Goal: Task Accomplishment & Management: Manage account settings

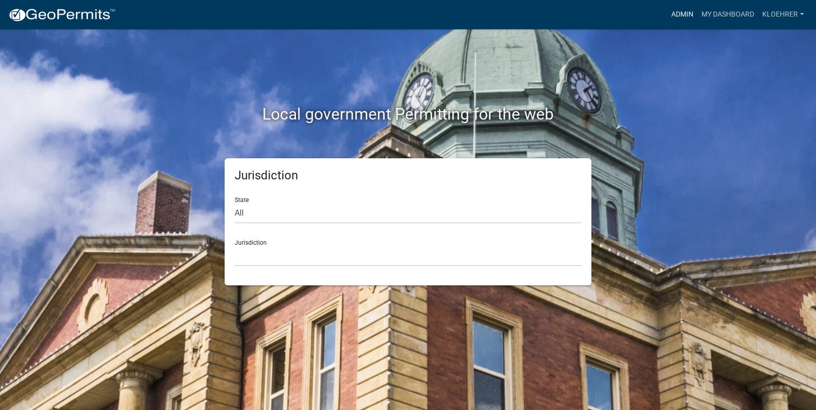
click at [683, 14] on link "Admin" at bounding box center [682, 14] width 30 height 19
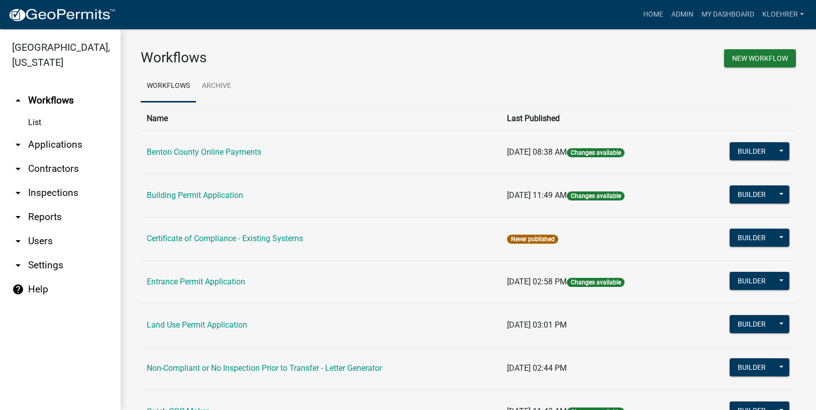
click at [67, 144] on link "arrow_drop_down Applications" at bounding box center [60, 145] width 121 height 24
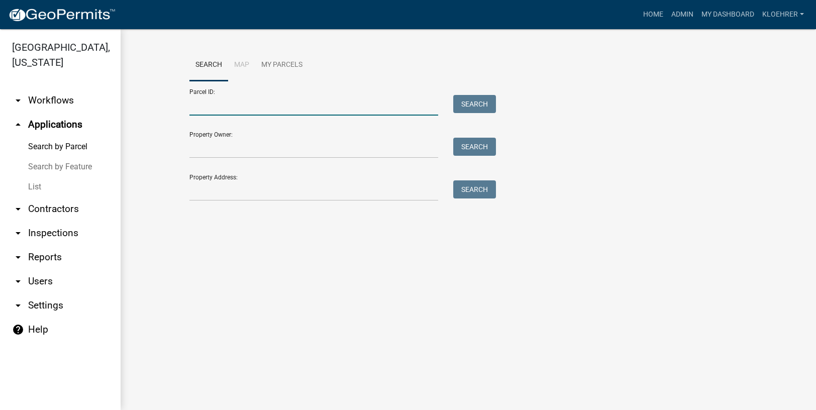
click at [206, 112] on input "Parcel ID:" at bounding box center [313, 105] width 249 height 21
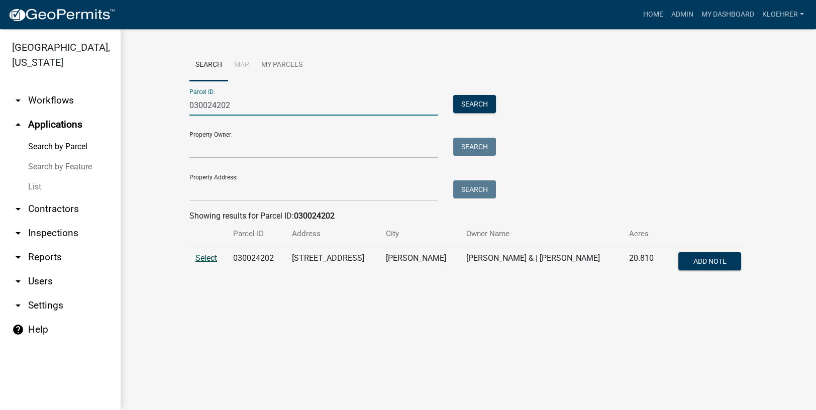
type input "030024202"
click at [203, 259] on span "Select" at bounding box center [206, 258] width 22 height 10
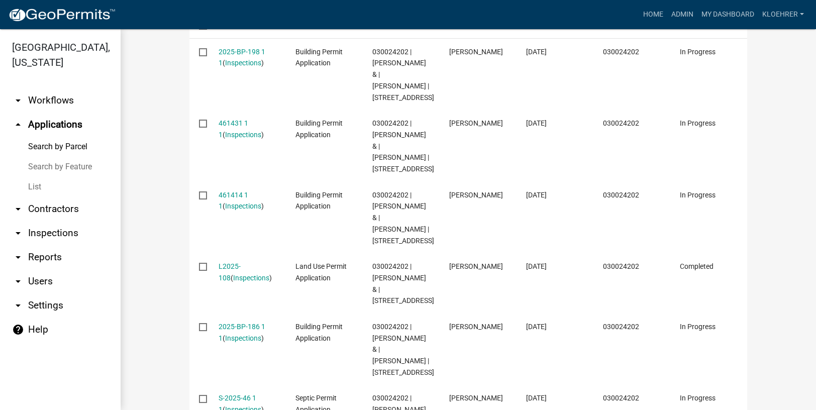
scroll to position [337, 0]
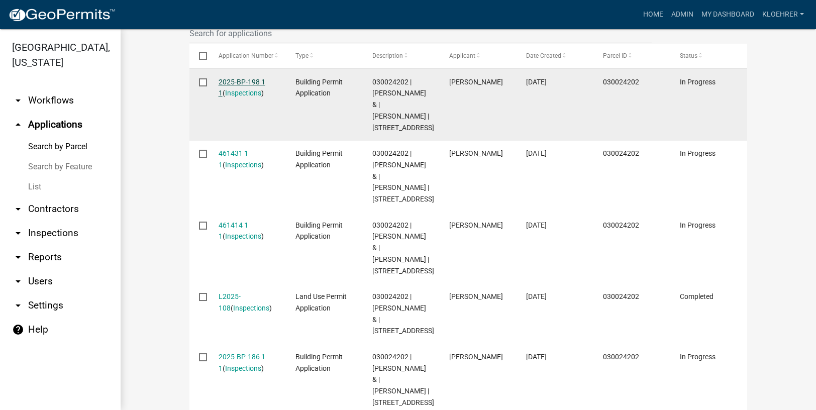
click at [252, 79] on link "2025-BP-198 1 1" at bounding box center [241, 88] width 47 height 20
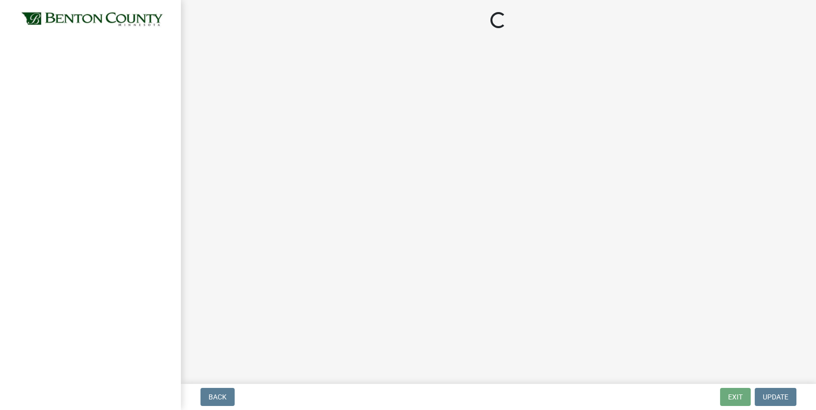
select select "3: 3"
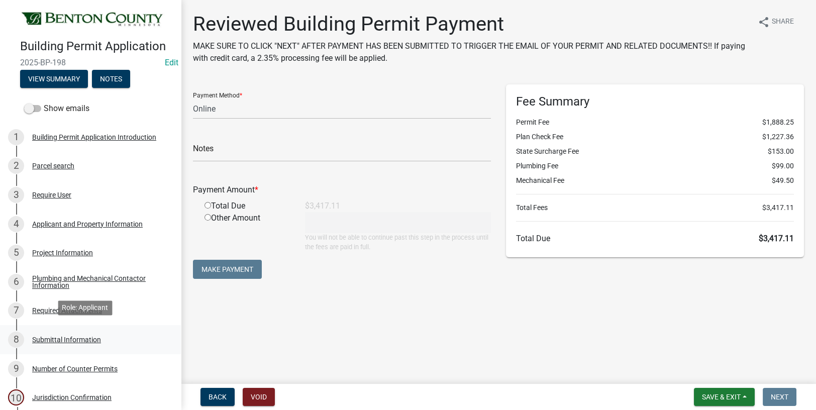
scroll to position [67, 0]
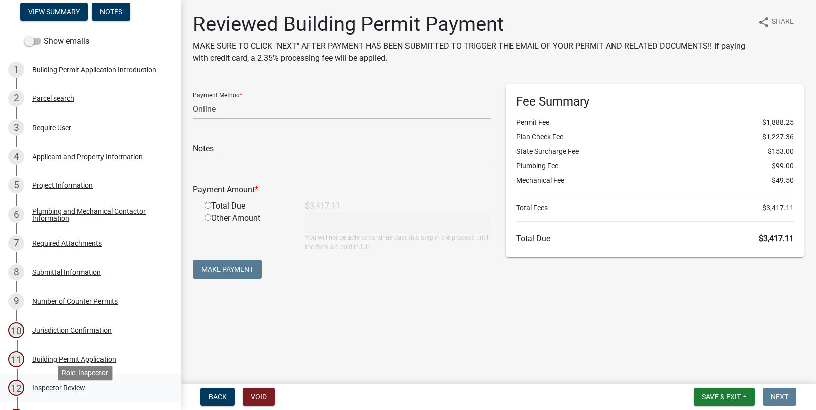
click at [68, 391] on div "Inspector Review" at bounding box center [58, 387] width 53 height 7
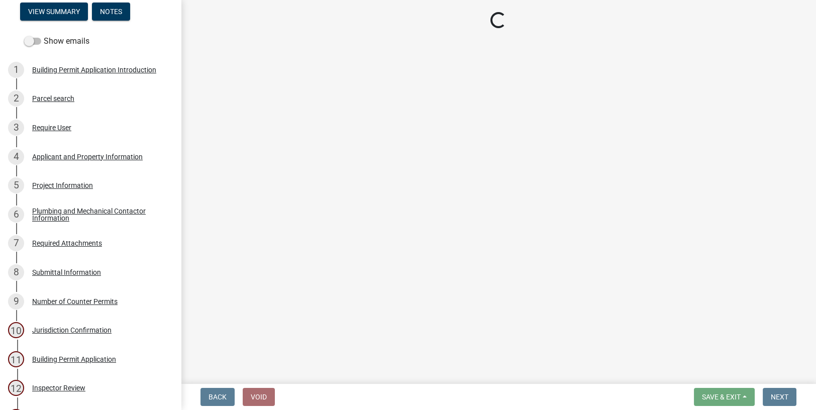
select select "94a12757-2a59-4079-8756-dca9431867ef"
select select "6dc0760e-8c08-4580-9fe9-6a7ebc6918b6"
select select "523529d2-5cc6-44b9-b072-47143663a054"
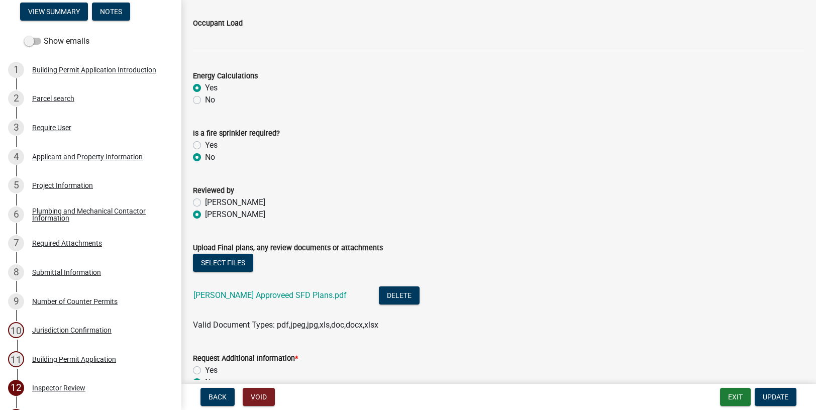
scroll to position [504, 0]
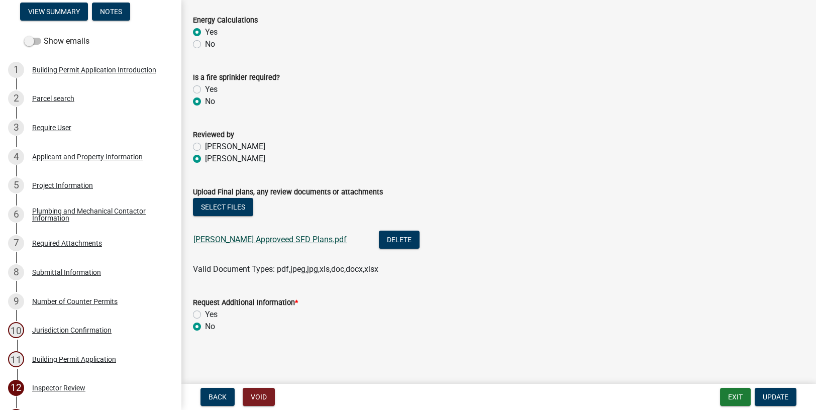
click at [298, 238] on link "[PERSON_NAME] Approveed SFD Plans.pdf" at bounding box center [269, 240] width 153 height 10
click at [744, 401] on button "Exit" at bounding box center [735, 397] width 31 height 18
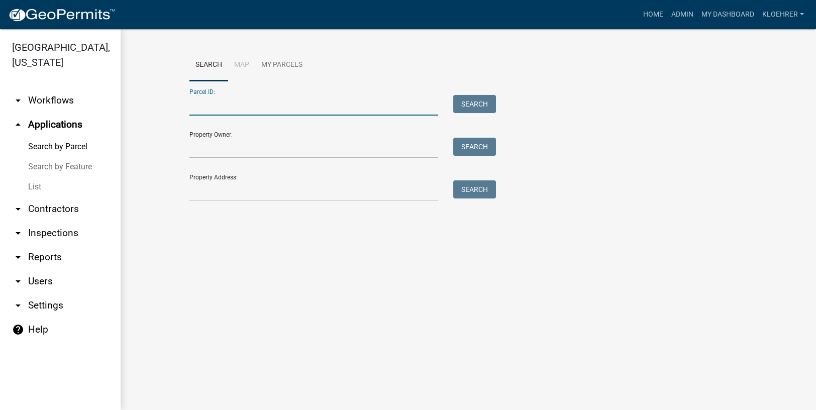
click at [250, 111] on input "Parcel ID:" at bounding box center [313, 105] width 249 height 21
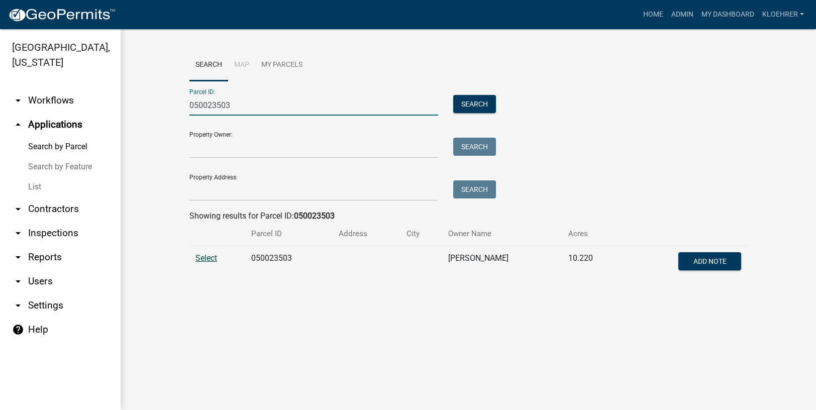
type input "050023503"
click at [211, 259] on span "Select" at bounding box center [206, 258] width 22 height 10
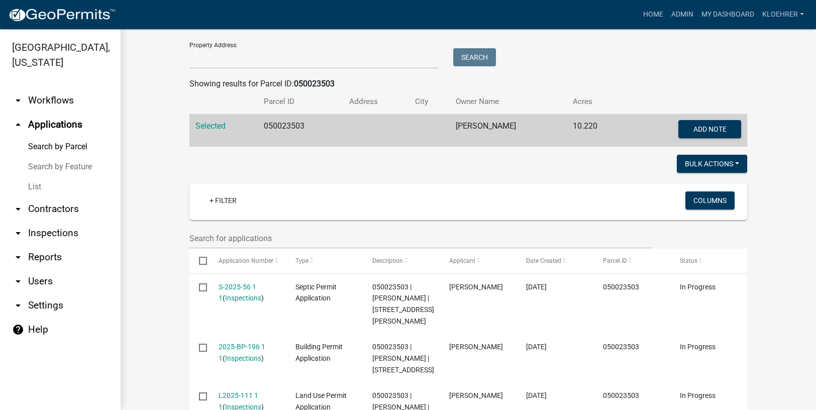
scroll to position [248, 0]
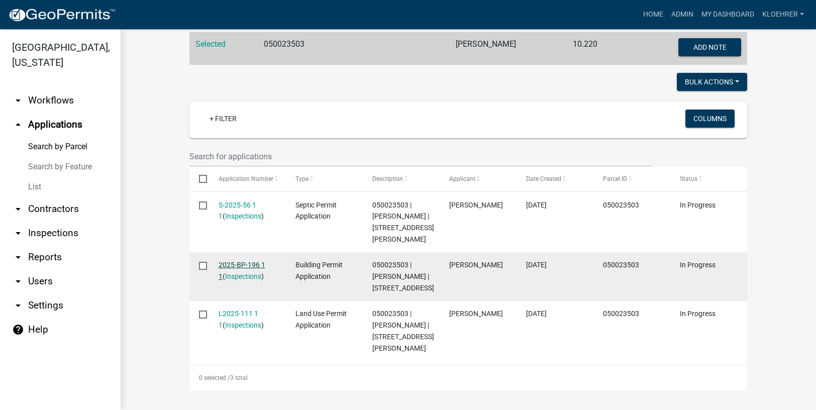
click at [223, 261] on link "2025-BP-196 1 1" at bounding box center [241, 271] width 47 height 20
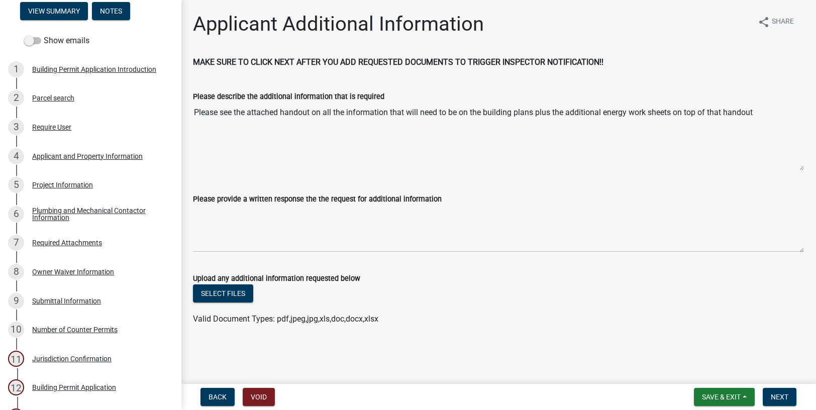
scroll to position [69, 0]
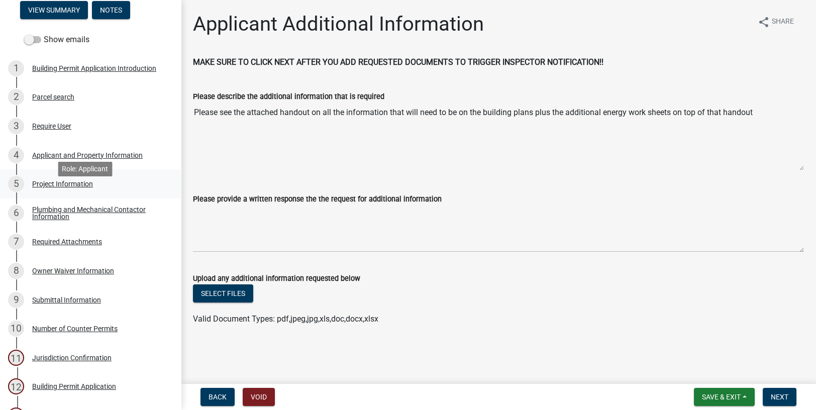
click at [51, 187] on div "Project Information" at bounding box center [62, 183] width 61 height 7
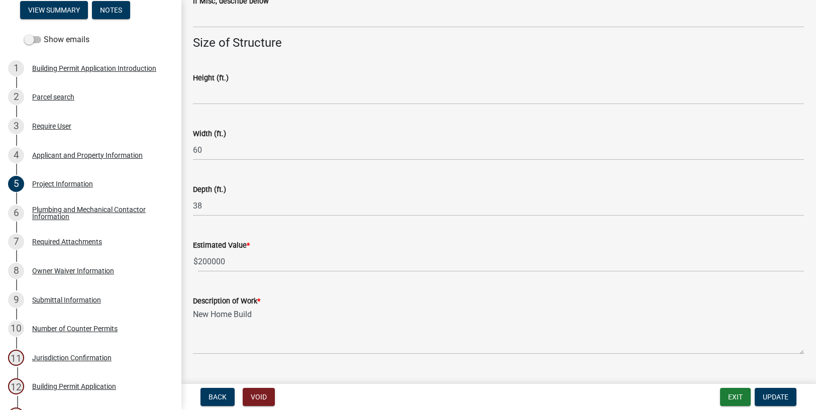
scroll to position [649, 0]
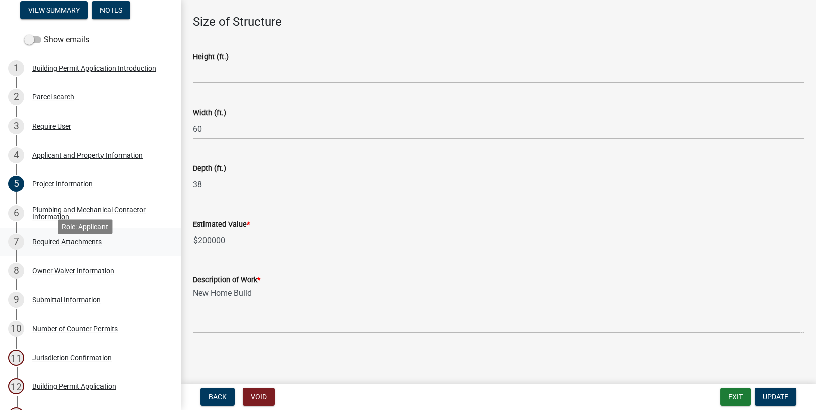
click at [84, 245] on div "Required Attachments" at bounding box center [67, 241] width 70 height 7
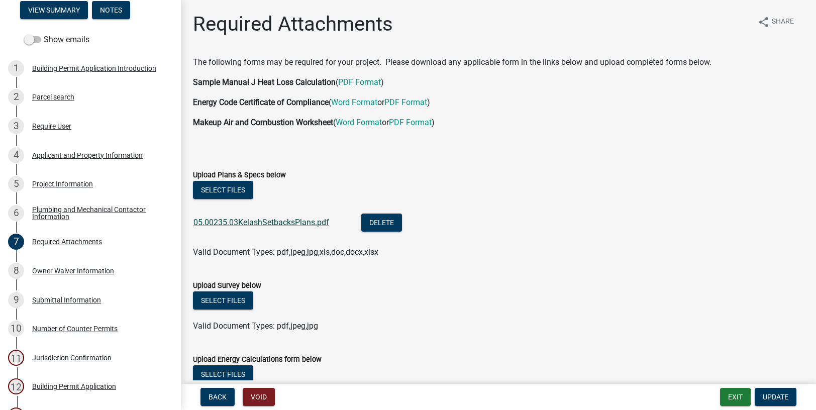
click at [311, 222] on link "05.00235.03KelashSetbacksPlans.pdf" at bounding box center [261, 222] width 136 height 10
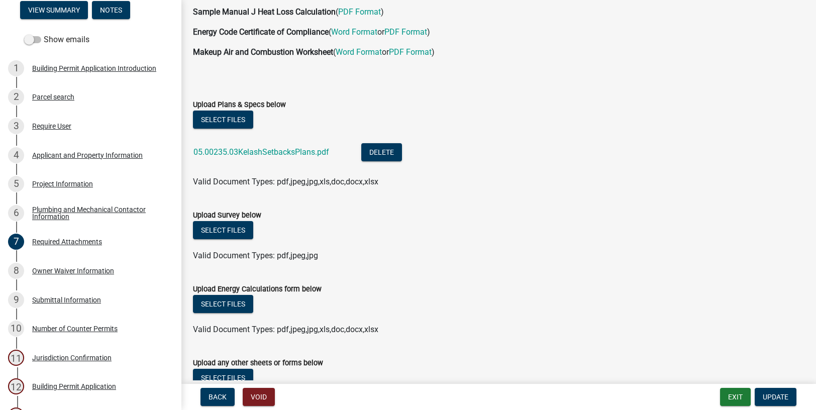
scroll to position [148, 0]
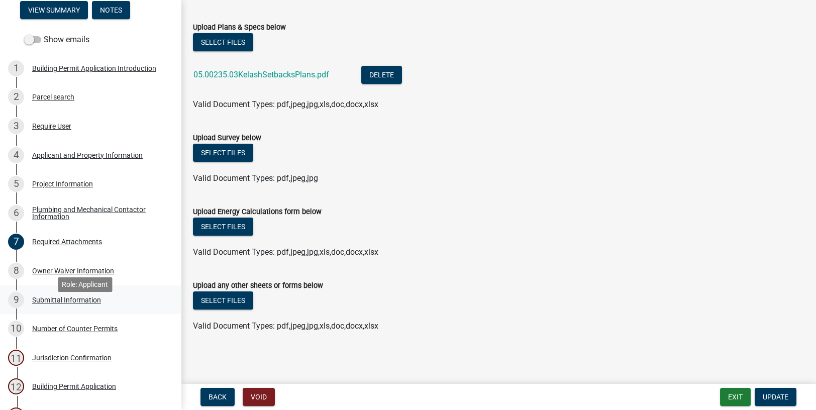
click at [88, 303] on div "Submittal Information" at bounding box center [66, 299] width 69 height 7
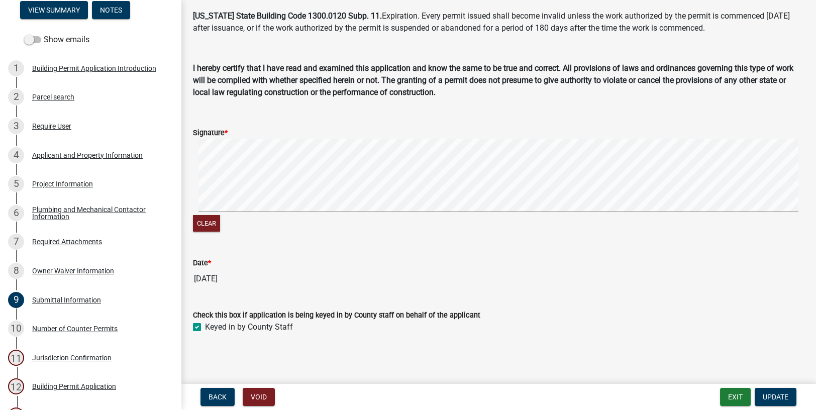
scroll to position [79, 0]
click at [114, 332] on div "Number of Counter Permits" at bounding box center [74, 328] width 85 height 7
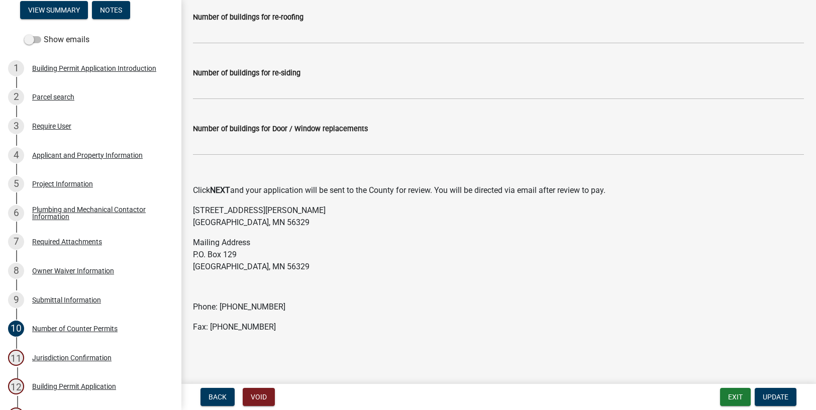
scroll to position [132, 0]
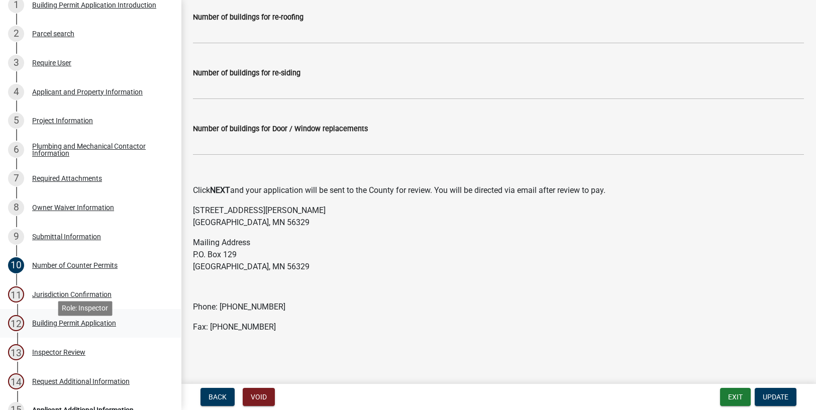
click at [111, 326] on div "Building Permit Application" at bounding box center [74, 322] width 84 height 7
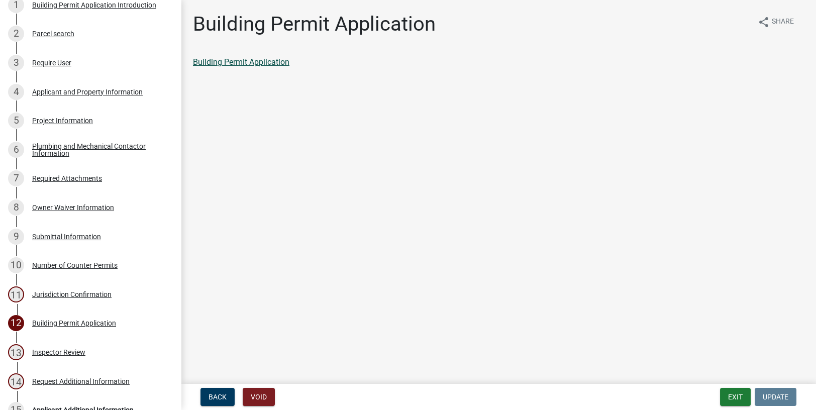
click at [256, 64] on link "Building Permit Application" at bounding box center [241, 62] width 96 height 10
click at [59, 124] on div "Project Information" at bounding box center [62, 120] width 61 height 7
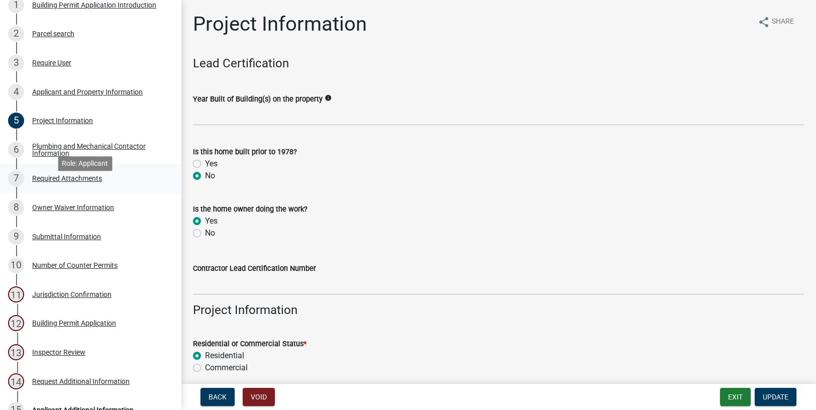
click at [83, 182] on div "Required Attachments" at bounding box center [67, 178] width 70 height 7
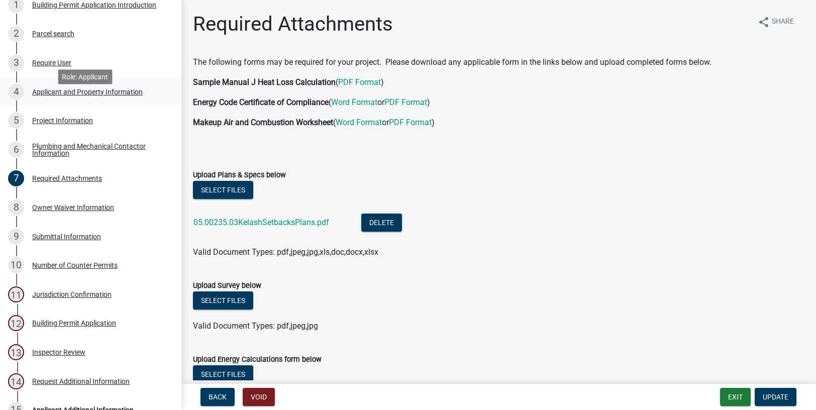
click at [47, 95] on div "Applicant and Property Information" at bounding box center [87, 91] width 110 height 7
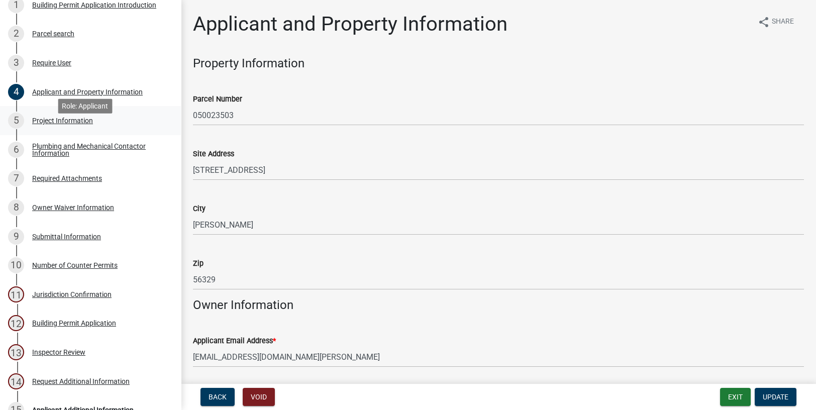
click at [55, 124] on div "Project Information" at bounding box center [62, 120] width 61 height 7
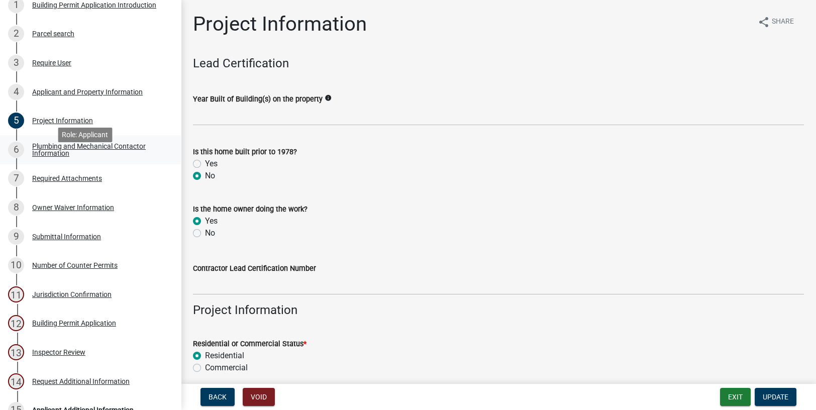
click at [57, 157] on div "Plumbing and Mechanical Contactor Information" at bounding box center [98, 150] width 133 height 14
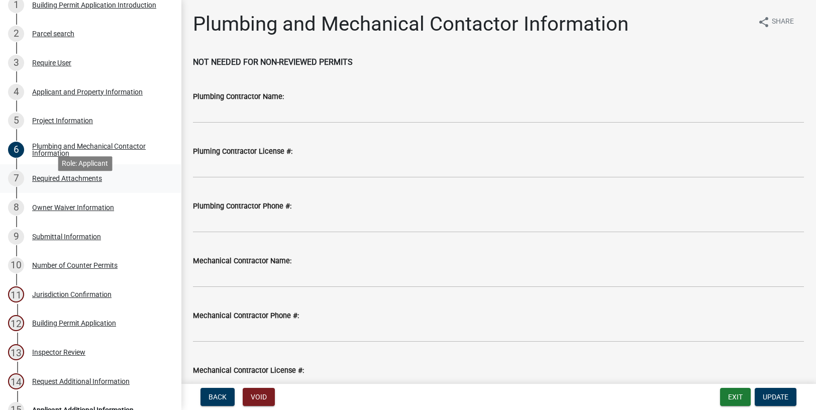
click at [68, 182] on div "Required Attachments" at bounding box center [67, 178] width 70 height 7
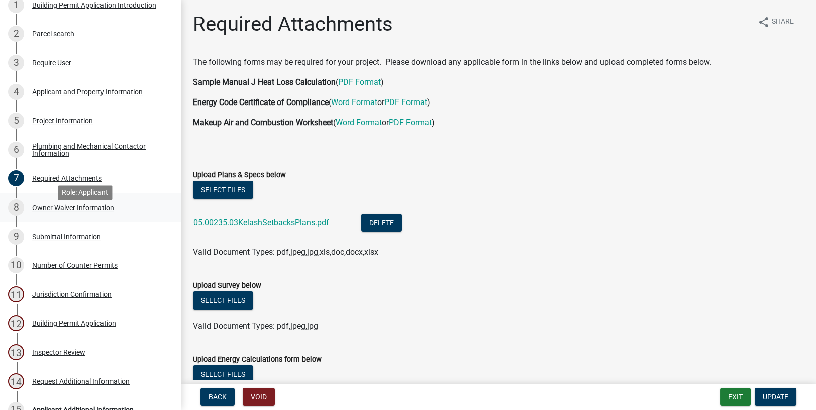
click at [89, 211] on div "Owner Waiver Information" at bounding box center [73, 207] width 82 height 7
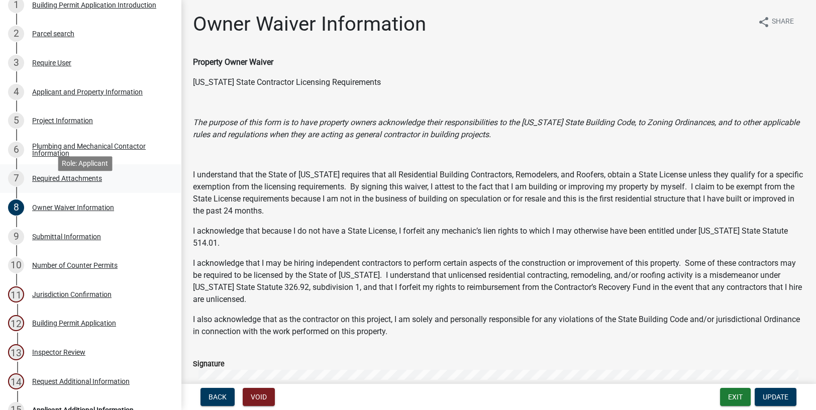
click at [66, 182] on div "Required Attachments" at bounding box center [67, 178] width 70 height 7
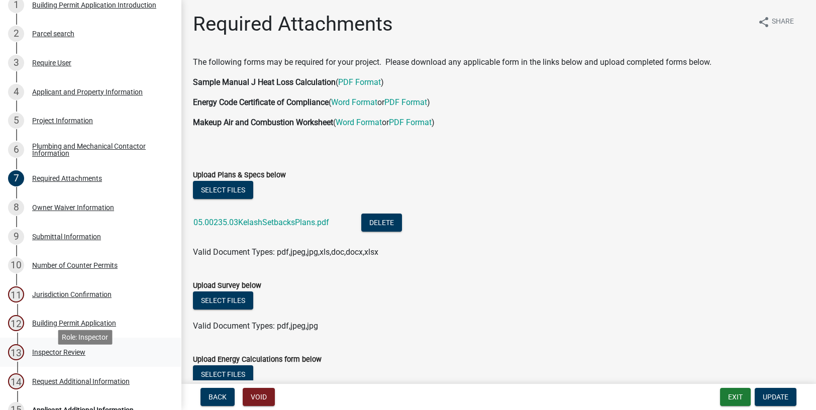
click at [68, 356] on div "Inspector Review" at bounding box center [58, 352] width 53 height 7
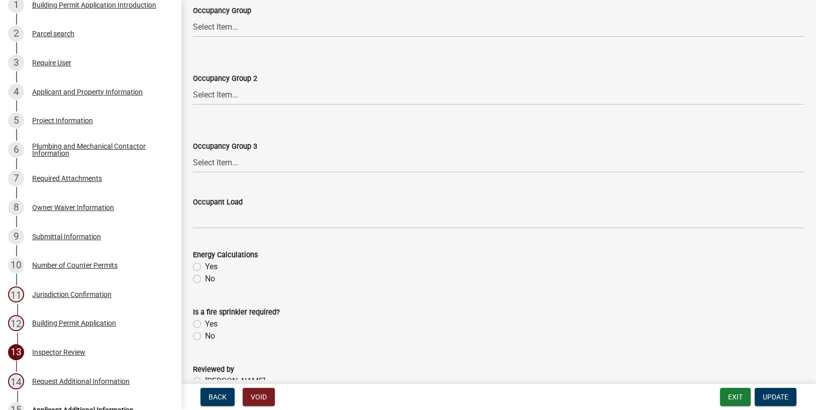
scroll to position [468, 0]
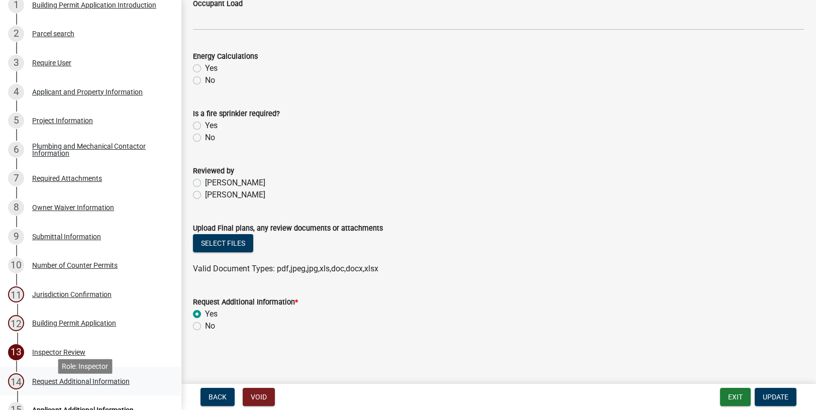
click at [97, 385] on div "Request Additional Information" at bounding box center [80, 381] width 97 height 7
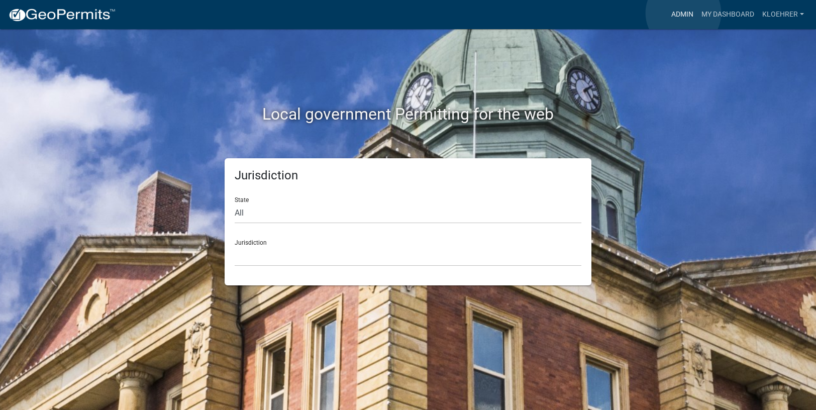
click at [683, 13] on link "Admin" at bounding box center [682, 14] width 30 height 19
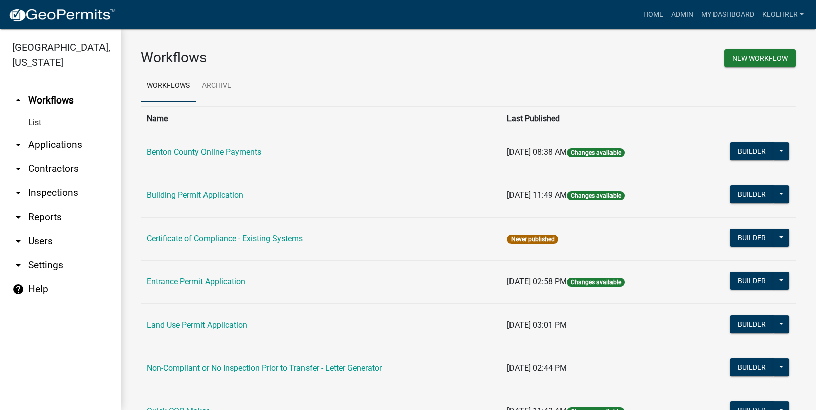
click at [53, 147] on link "arrow_drop_down Applications" at bounding box center [60, 145] width 121 height 24
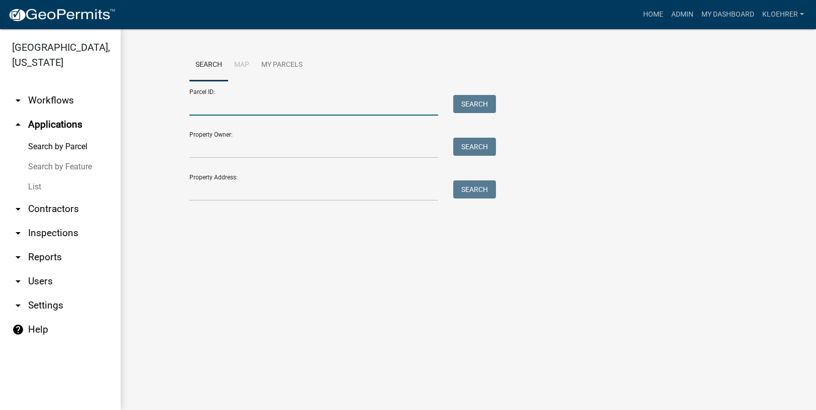
click at [247, 107] on input "Parcel ID:" at bounding box center [313, 105] width 249 height 21
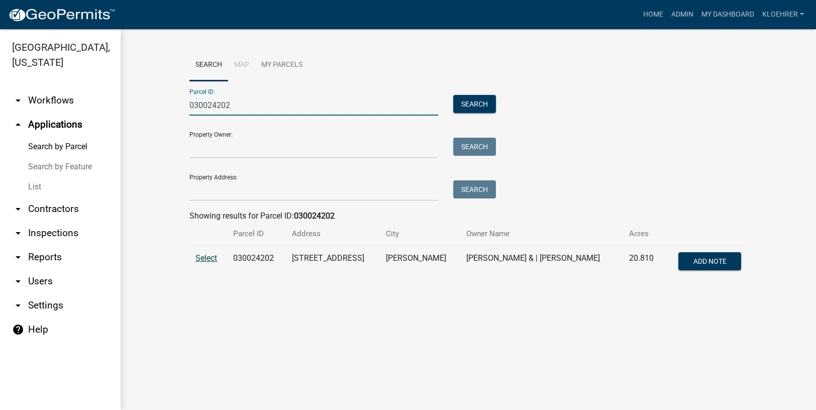
type input "030024202"
click at [209, 260] on span "Select" at bounding box center [206, 258] width 22 height 10
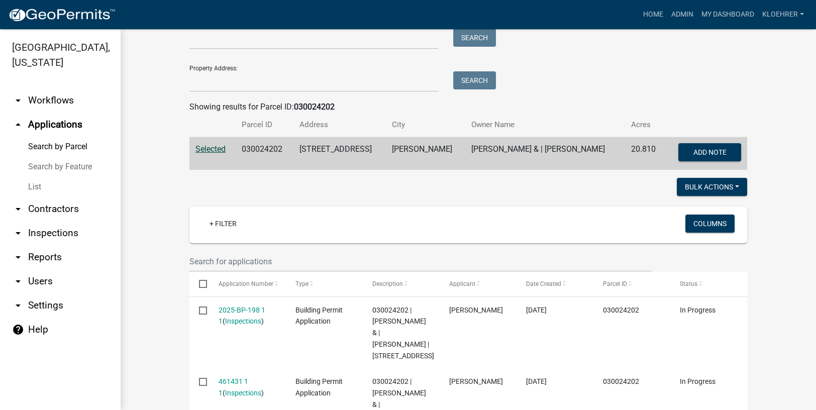
scroll to position [176, 0]
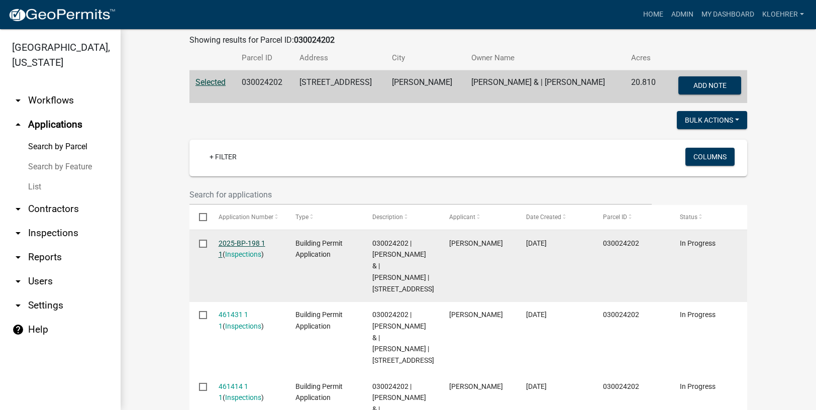
click at [241, 241] on link "2025-BP-198 1 1" at bounding box center [241, 249] width 47 height 20
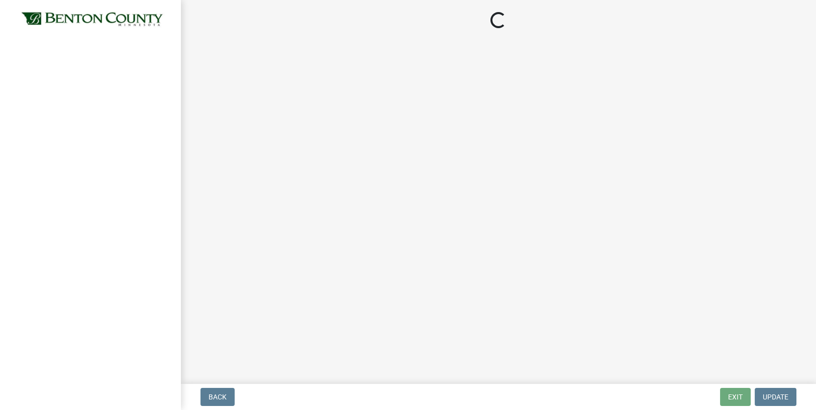
select select "3: 3"
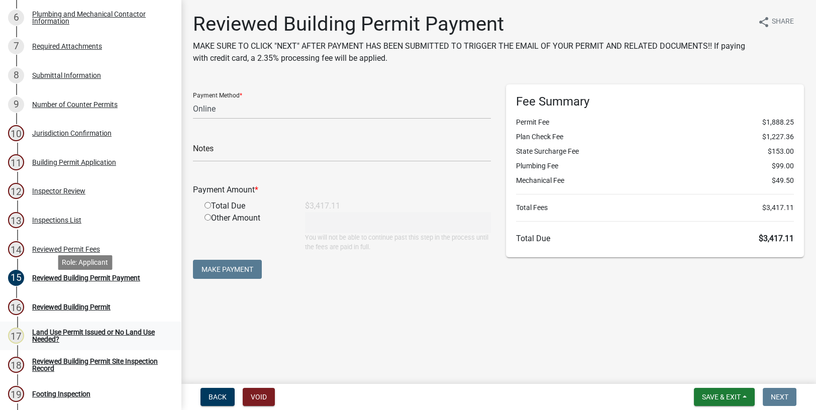
scroll to position [269, 0]
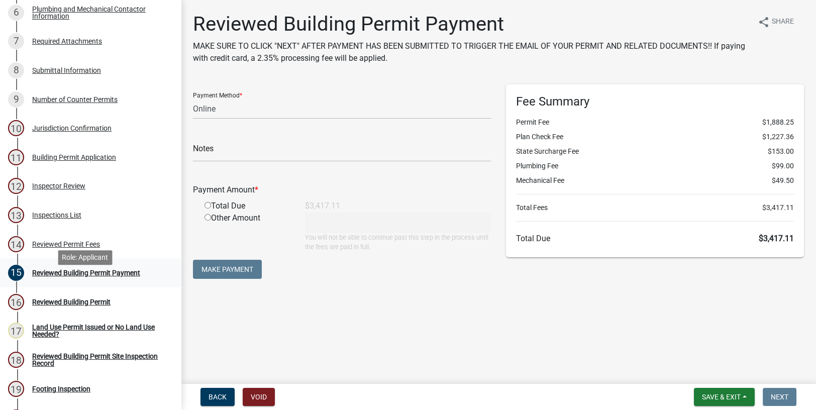
click at [115, 276] on div "Reviewed Building Permit Payment" at bounding box center [86, 272] width 108 height 7
click at [76, 248] on div "Reviewed Permit Fees" at bounding box center [66, 244] width 68 height 7
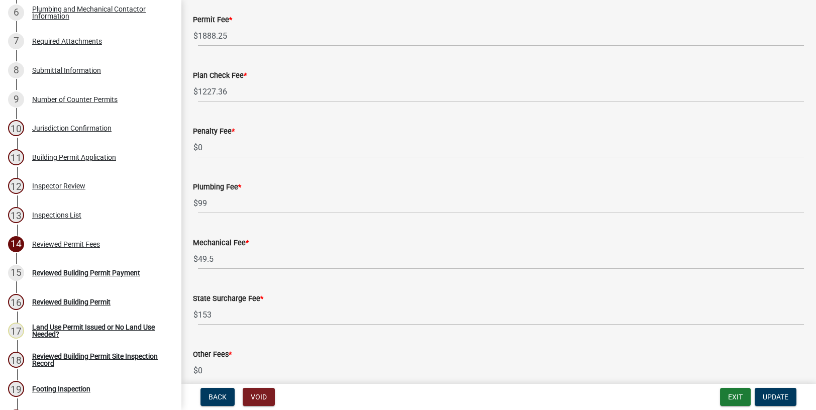
scroll to position [105, 0]
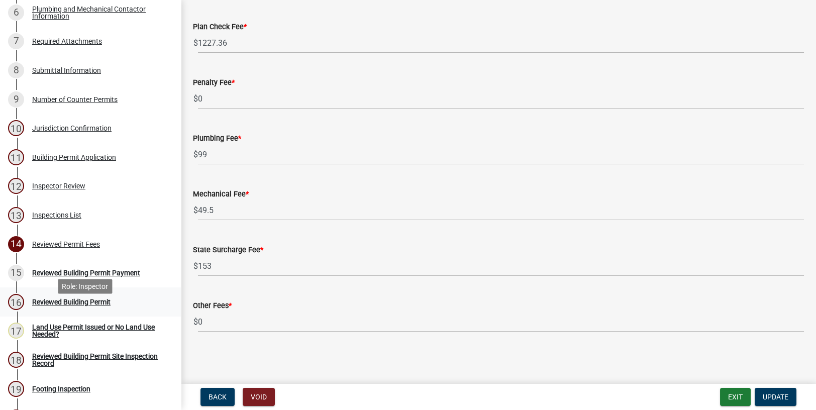
click at [81, 305] on div "Reviewed Building Permit" at bounding box center [71, 301] width 78 height 7
click at [73, 305] on div "Reviewed Building Permit" at bounding box center [71, 301] width 78 height 7
click at [77, 305] on div "Reviewed Building Permit" at bounding box center [71, 301] width 78 height 7
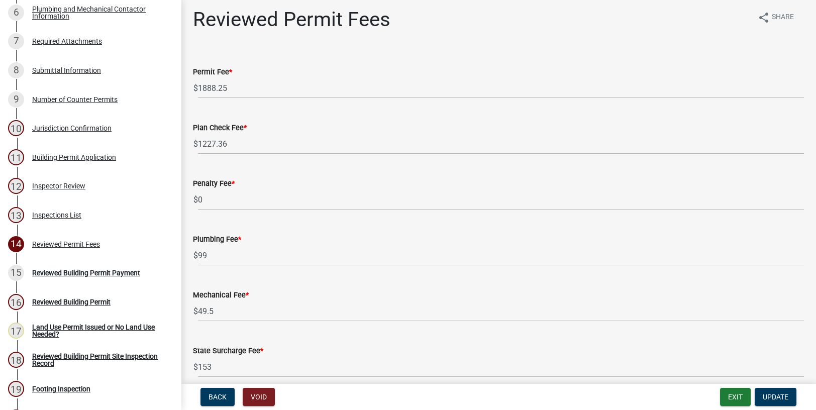
scroll to position [0, 0]
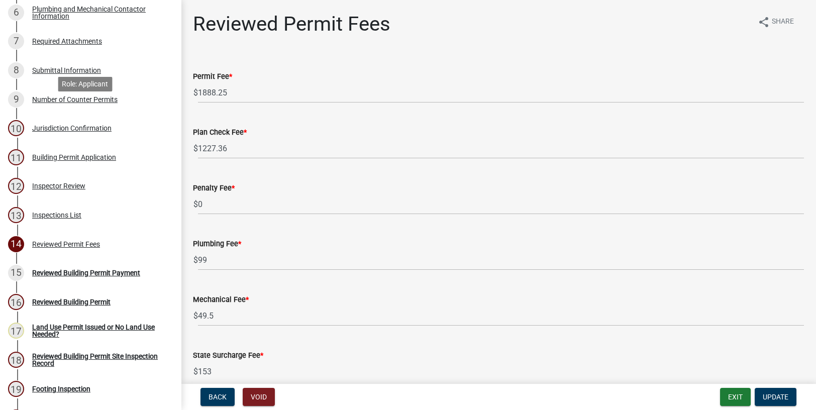
click at [79, 103] on div "Number of Counter Permits" at bounding box center [74, 99] width 85 height 7
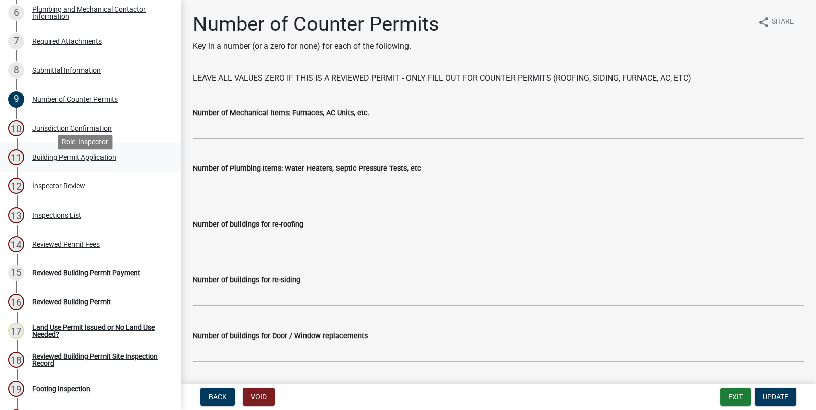
click at [83, 161] on div "Building Permit Application" at bounding box center [74, 157] width 84 height 7
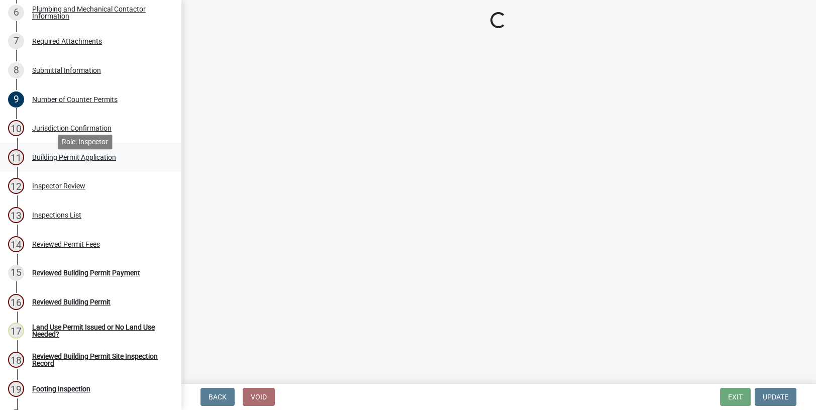
click at [83, 161] on div "Building Permit Application" at bounding box center [74, 157] width 84 height 7
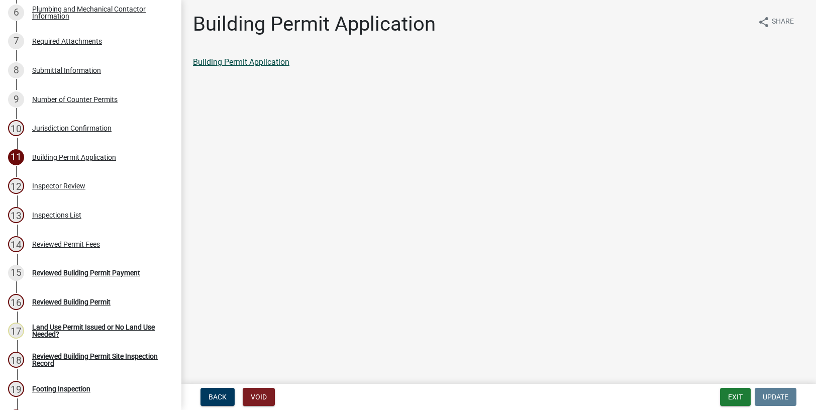
click at [254, 64] on link "Building Permit Application" at bounding box center [241, 62] width 96 height 10
click at [62, 189] on div "Inspector Review" at bounding box center [58, 185] width 53 height 7
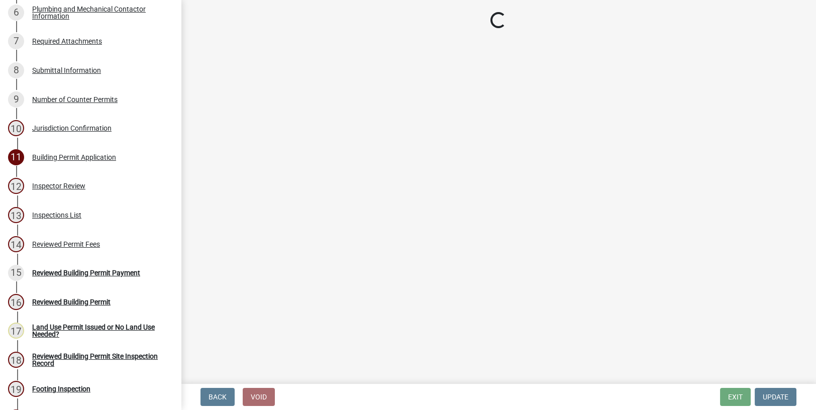
select select "94a12757-2a59-4079-8756-dca9431867ef"
select select "6dc0760e-8c08-4580-9fe9-6a7ebc6918b6"
select select "523529d2-5cc6-44b9-b072-47143663a054"
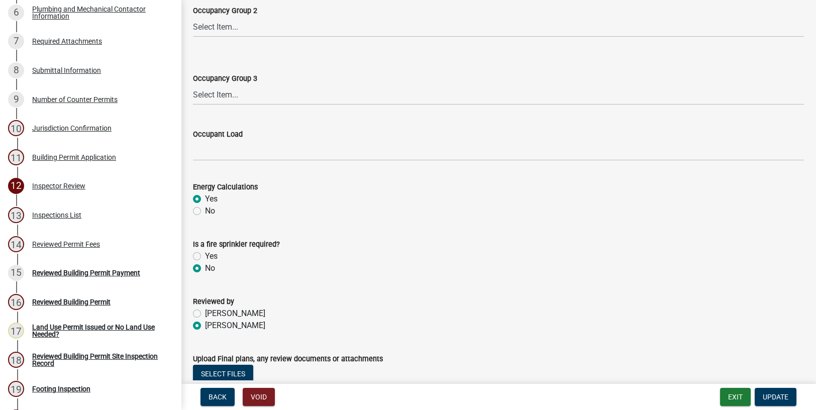
scroll to position [504, 0]
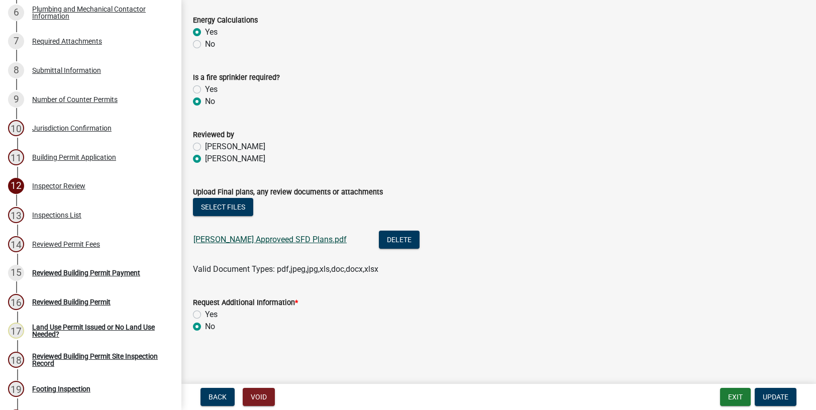
click at [263, 239] on link "[PERSON_NAME] Approveed SFD Plans.pdf" at bounding box center [269, 240] width 153 height 10
